Goal: Browse casually: Explore the website without a specific task or goal

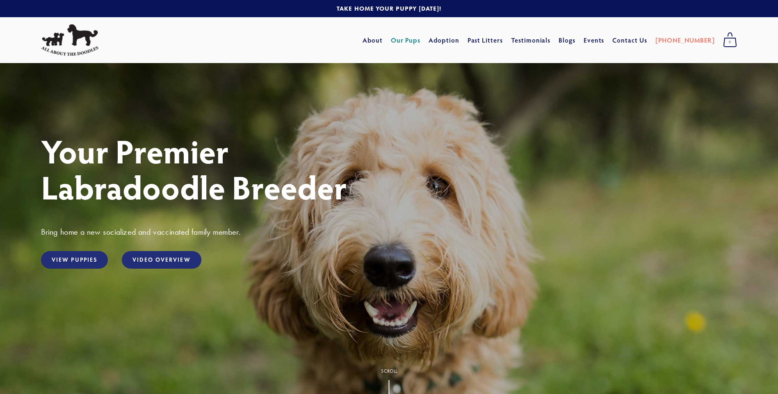
click at [421, 42] on link "Our Pups" at bounding box center [406, 40] width 30 height 15
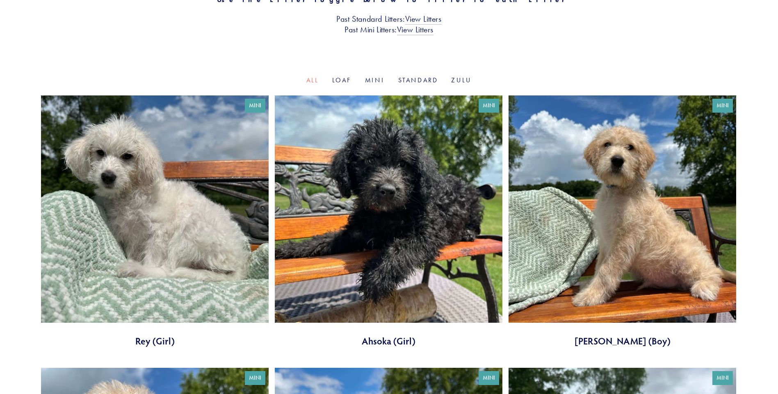
scroll to position [82, 0]
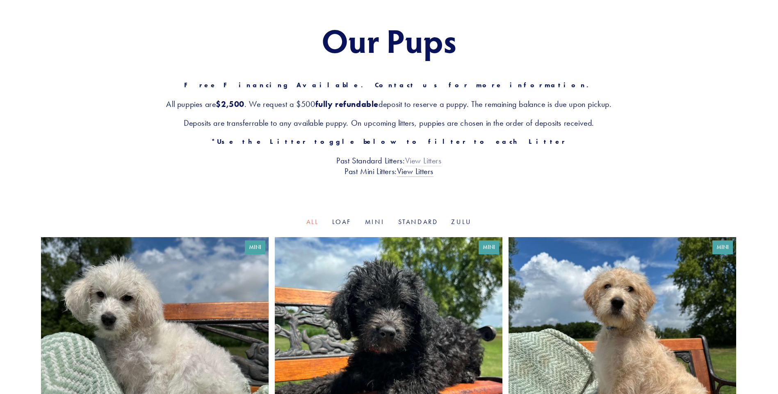
click at [427, 159] on link "View Litters" at bounding box center [423, 161] width 36 height 11
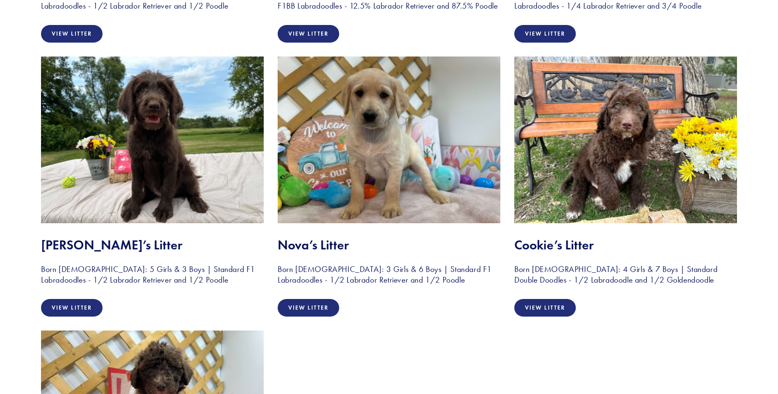
scroll to position [410, 0]
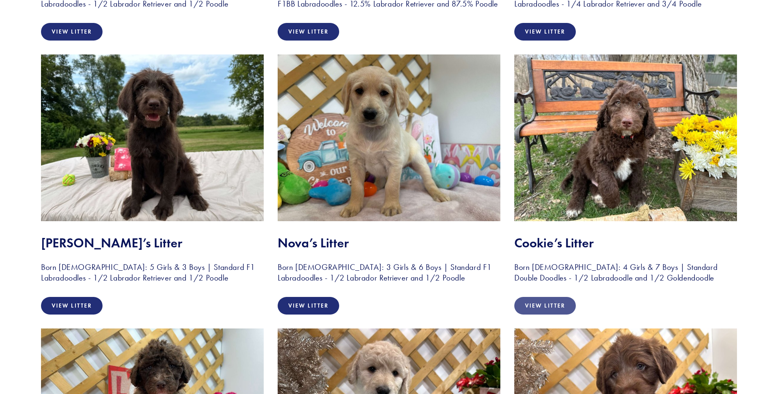
click at [538, 302] on link "View Litter" at bounding box center [544, 306] width 61 height 18
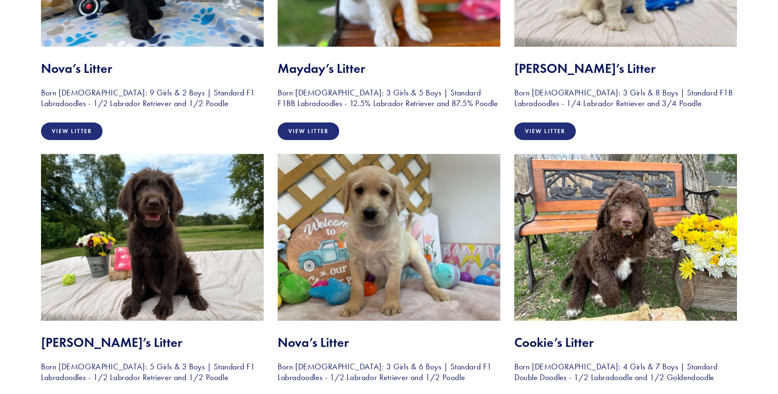
scroll to position [287, 0]
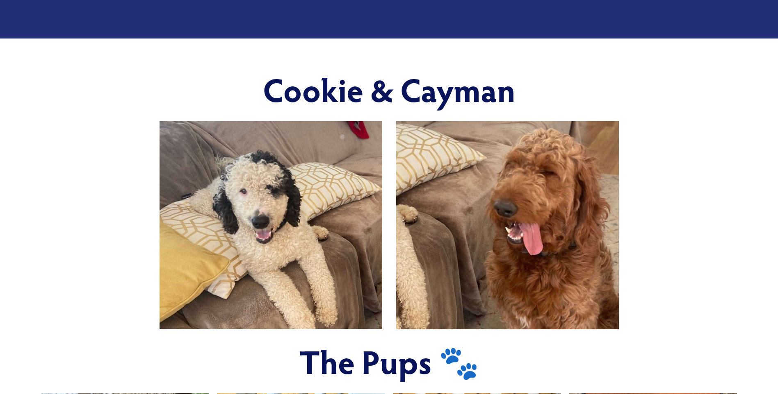
scroll to position [205, 0]
